Goal: Book appointment/travel/reservation

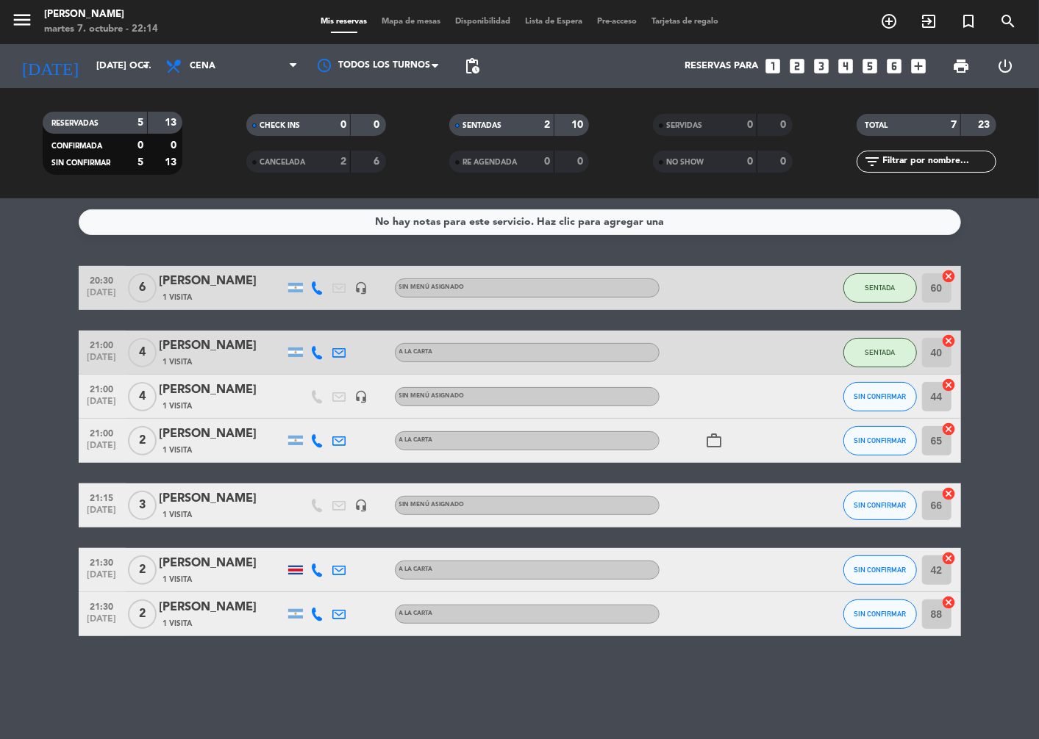
click at [865, 67] on icon "looks_5" at bounding box center [870, 66] width 19 height 19
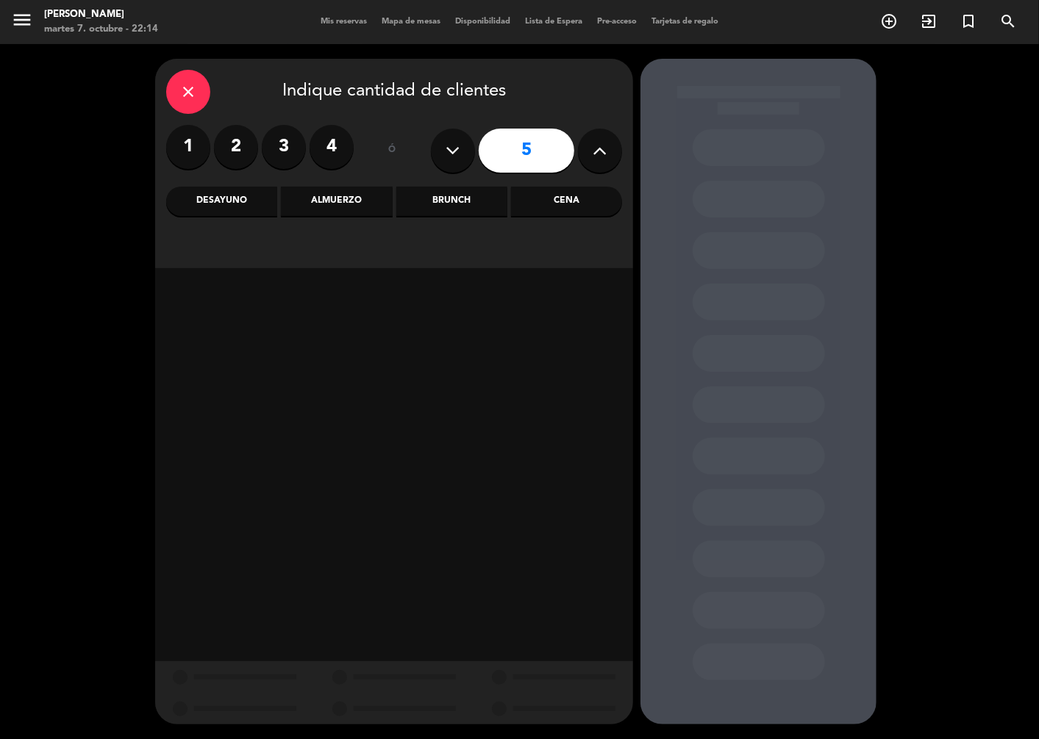
click at [552, 203] on div "Cena" at bounding box center [566, 201] width 111 height 29
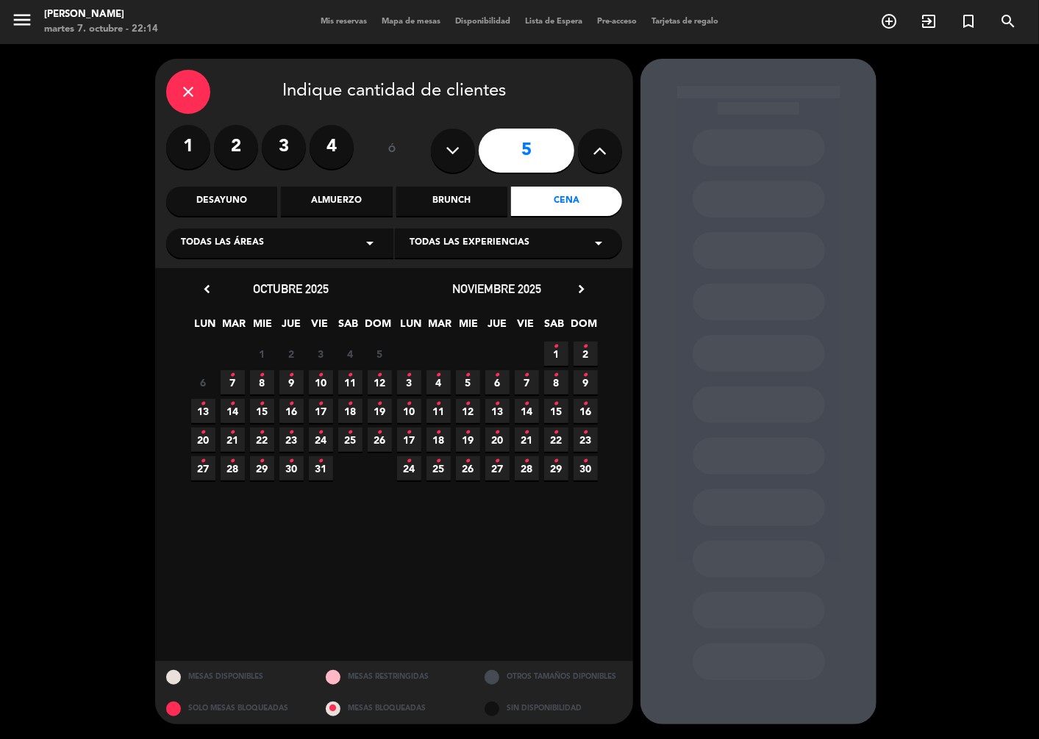
click at [259, 387] on span "8 •" at bounding box center [262, 382] width 24 height 24
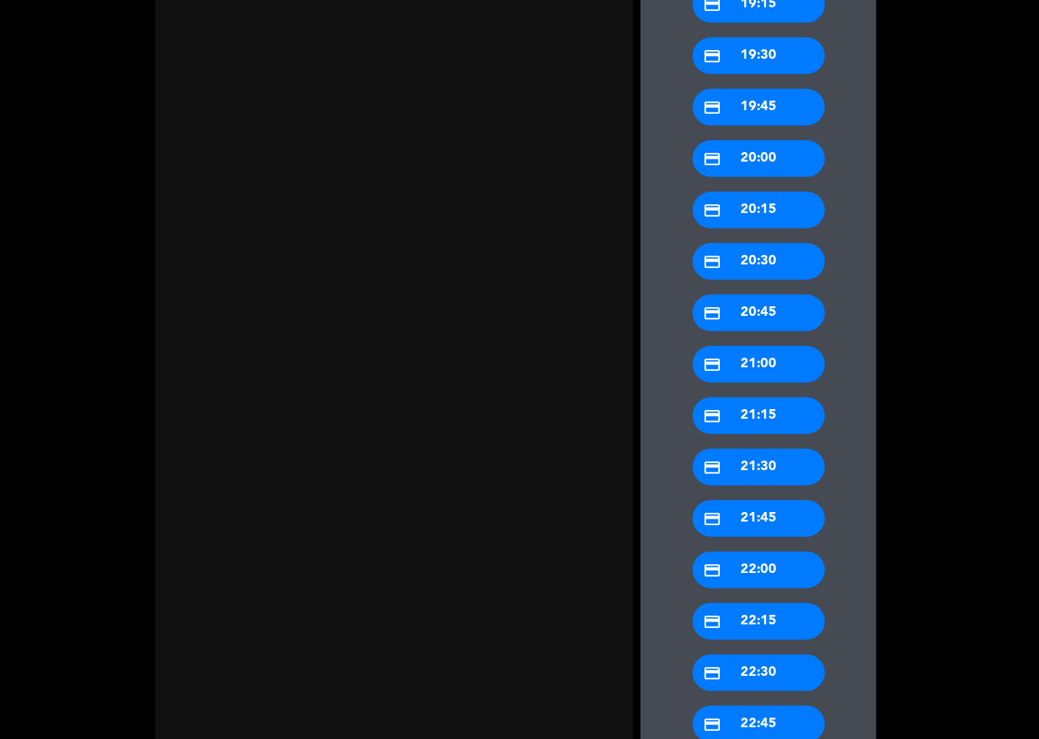
scroll to position [571, 0]
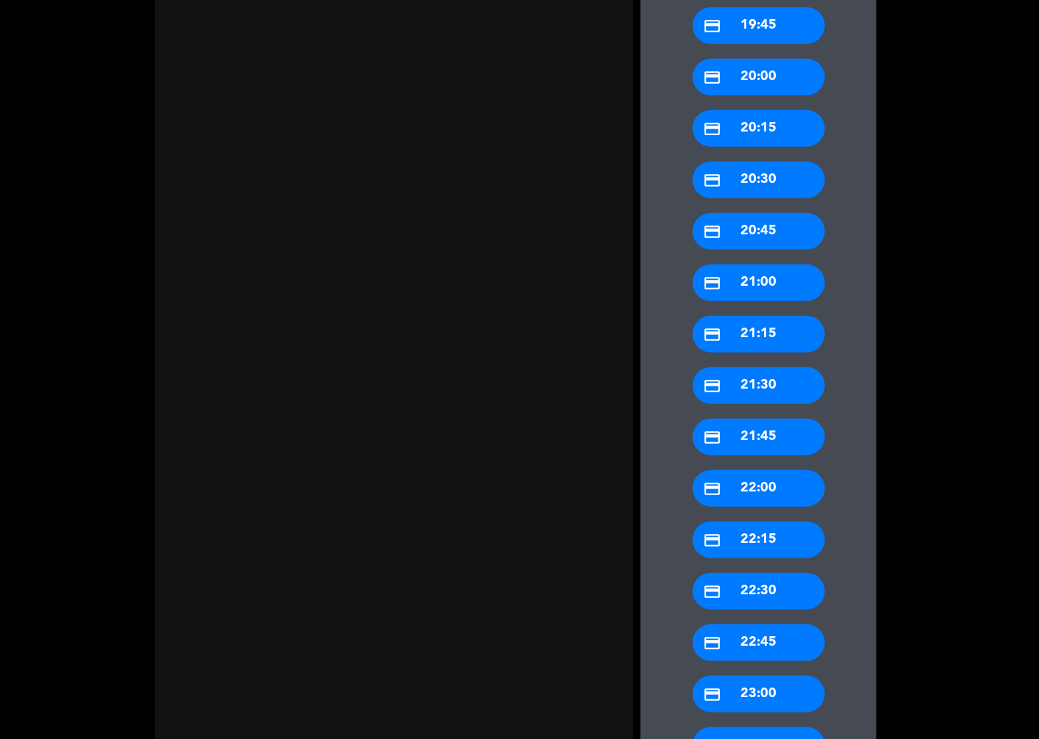
click at [762, 480] on div "credit_card 22:00" at bounding box center [758, 488] width 132 height 37
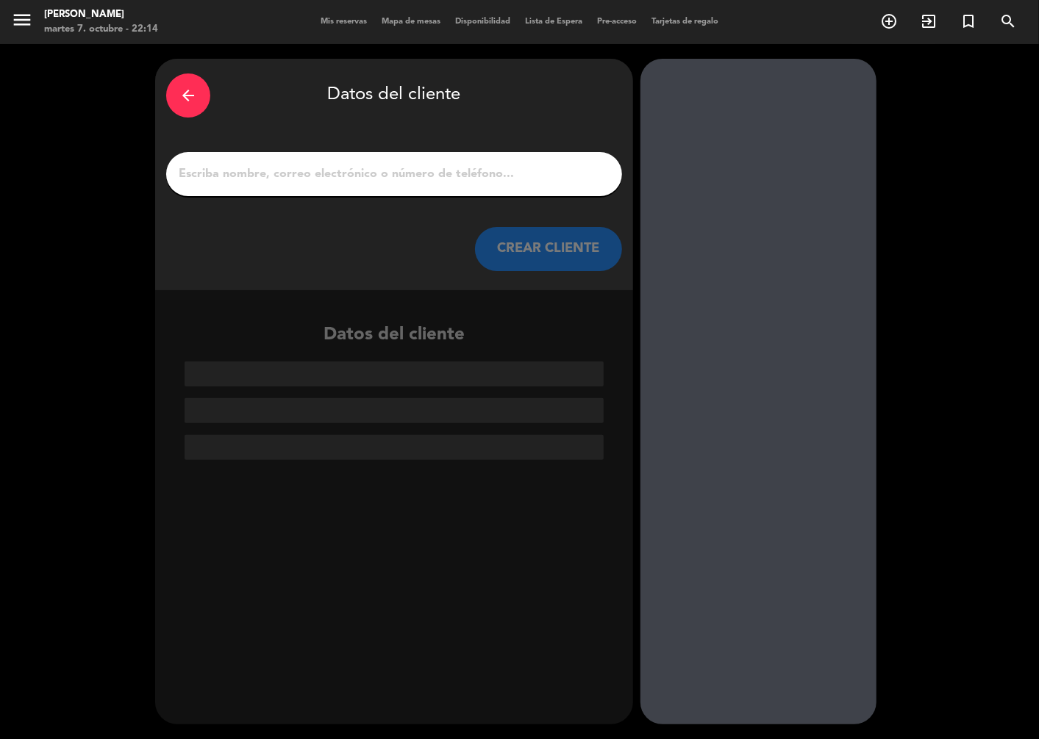
click at [428, 157] on div at bounding box center [394, 174] width 456 height 44
click at [426, 167] on input "1" at bounding box center [394, 174] width 434 height 21
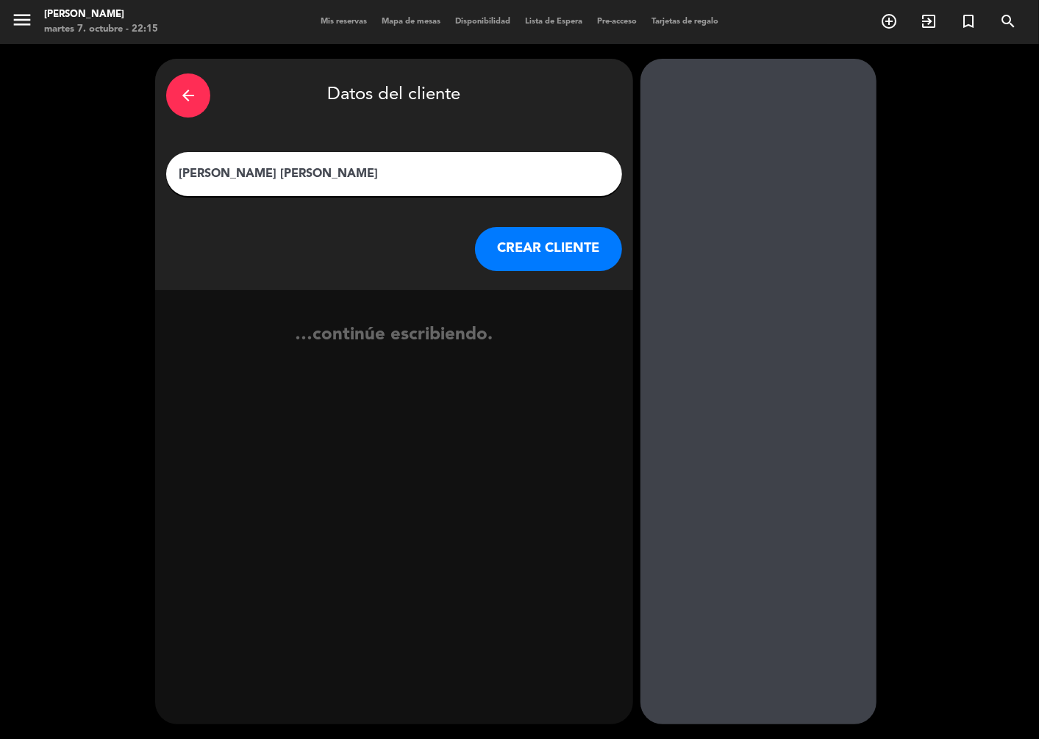
type input "[PERSON_NAME] [PERSON_NAME]"
click at [578, 248] on button "CREAR CLIENTE" at bounding box center [548, 249] width 147 height 44
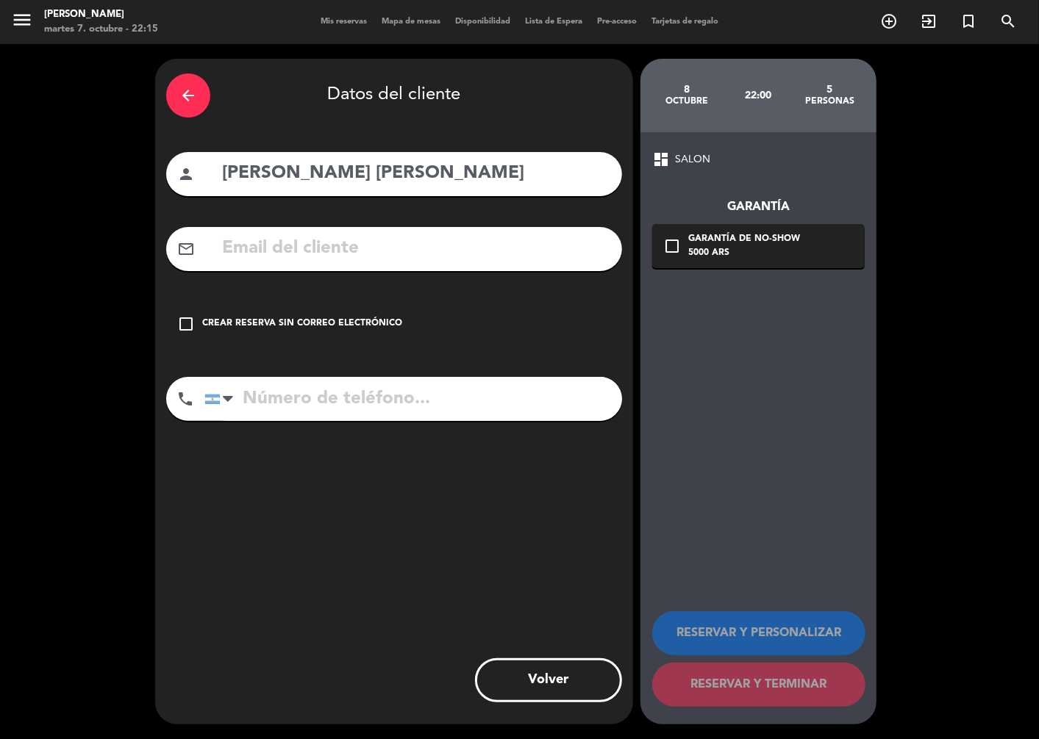
drag, startPoint x: 307, startPoint y: 398, endPoint x: 303, endPoint y: 377, distance: 20.9
click at [304, 382] on input "tel" at bounding box center [412, 399] width 417 height 44
type input "1141717099"
click at [191, 323] on icon "check_box_outline_blank" at bounding box center [186, 324] width 18 height 18
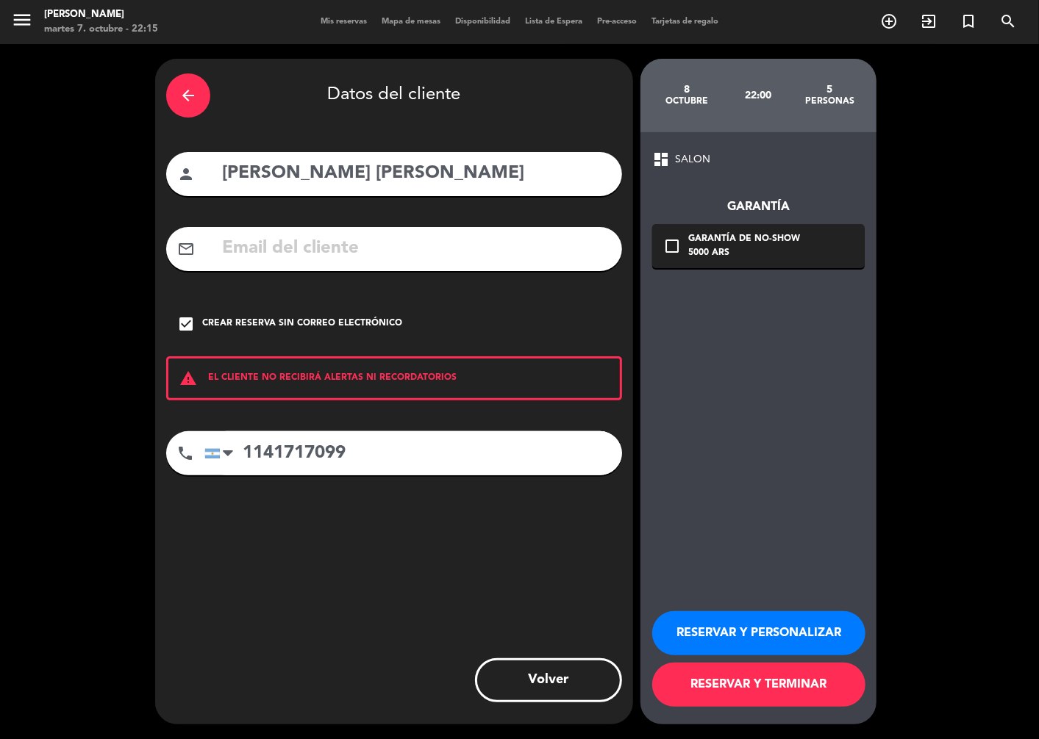
click at [715, 643] on button "RESERVAR Y PERSONALIZAR" at bounding box center [758, 634] width 213 height 44
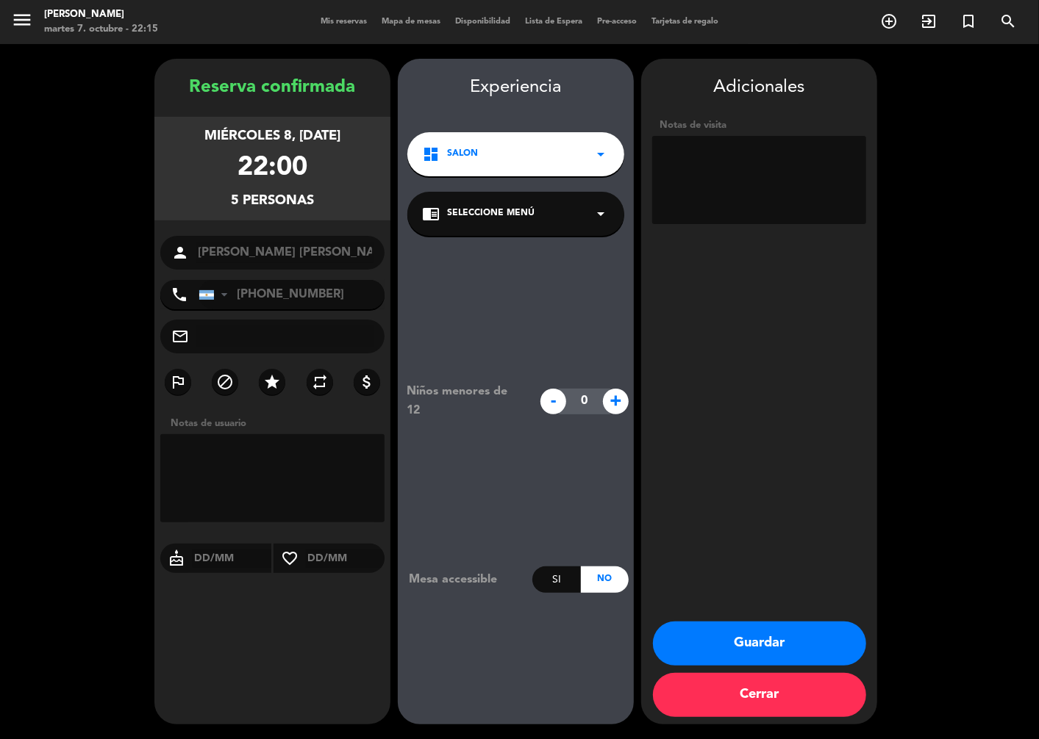
click at [707, 151] on textarea at bounding box center [759, 180] width 214 height 88
type textarea "MESA REDONDA"
click at [742, 653] on button "Guardar" at bounding box center [759, 644] width 213 height 44
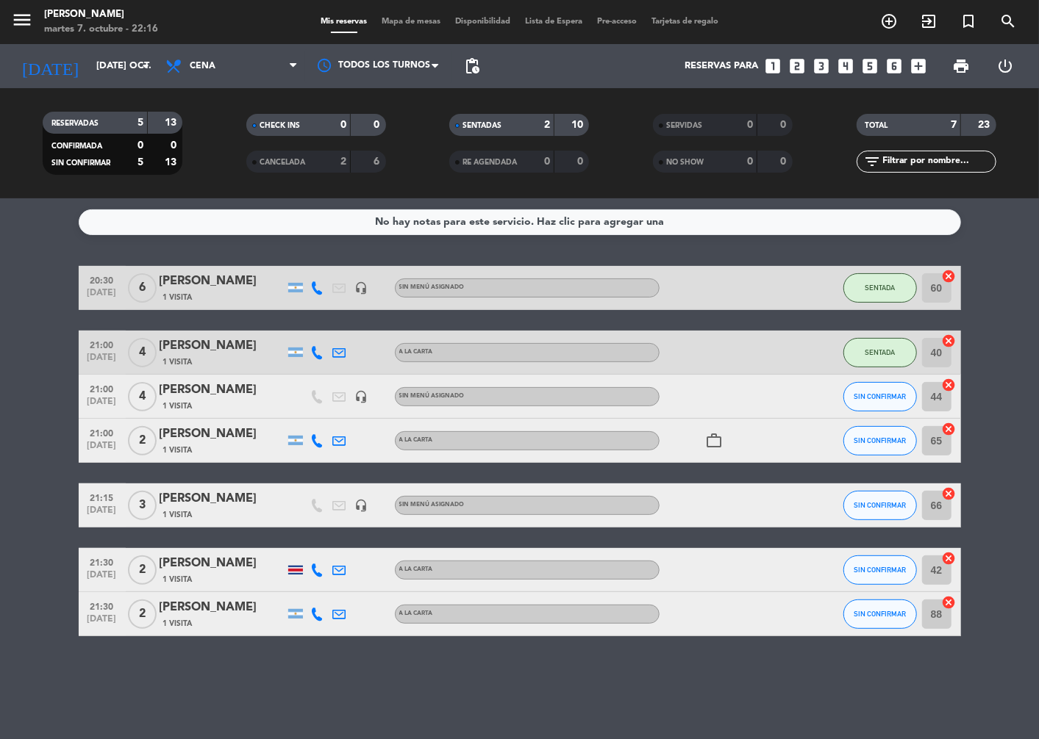
click at [294, 571] on div at bounding box center [295, 570] width 15 height 9
